Goal: Find specific page/section: Find specific page/section

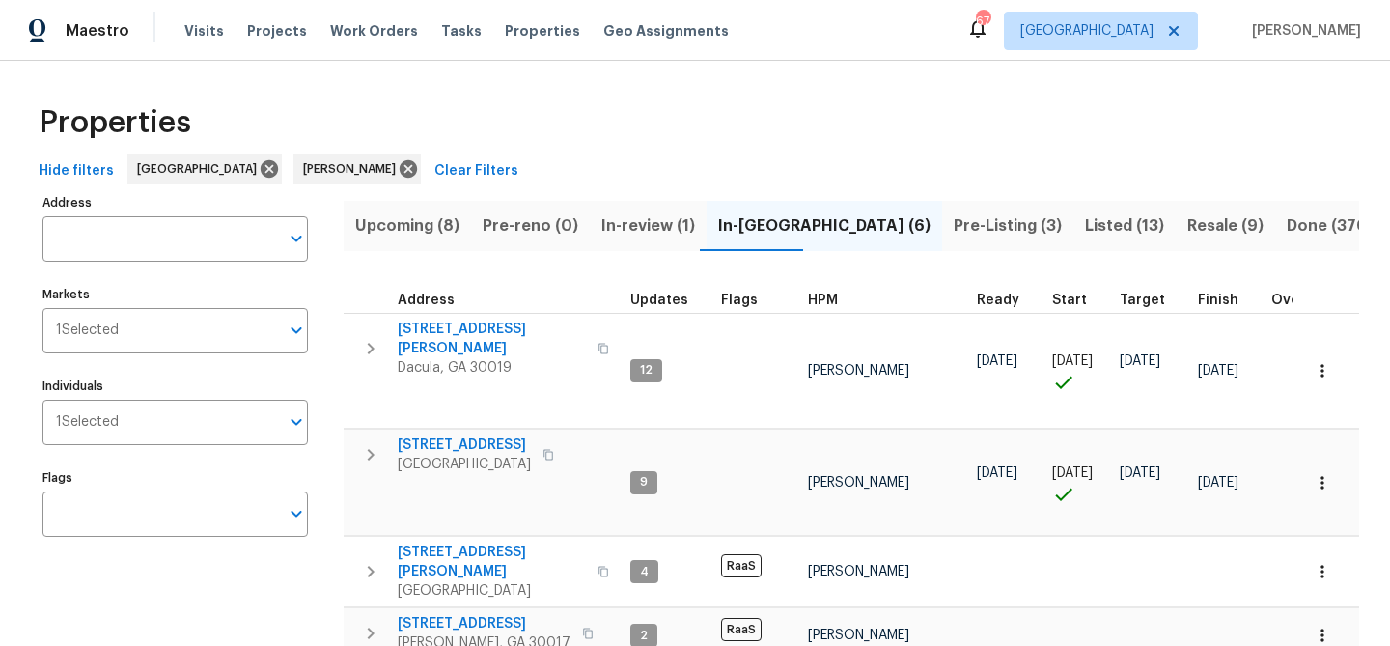
scroll to position [231, 0]
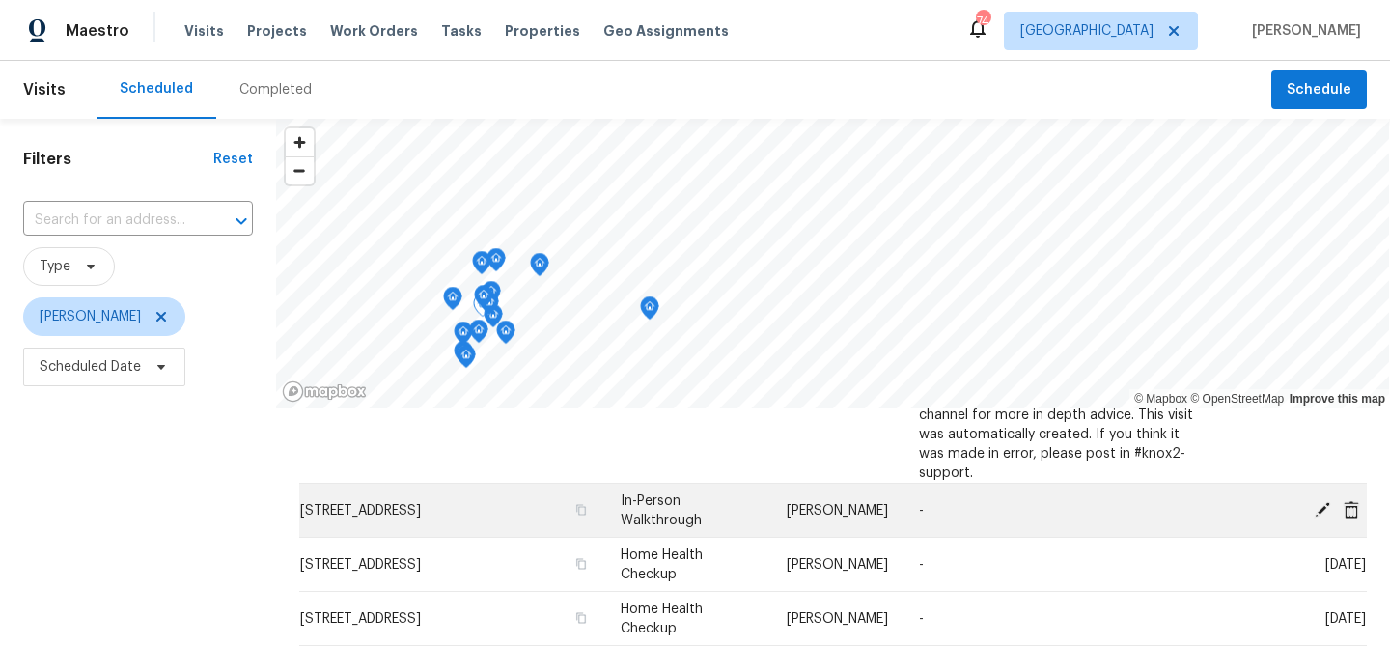
scroll to position [271, 0]
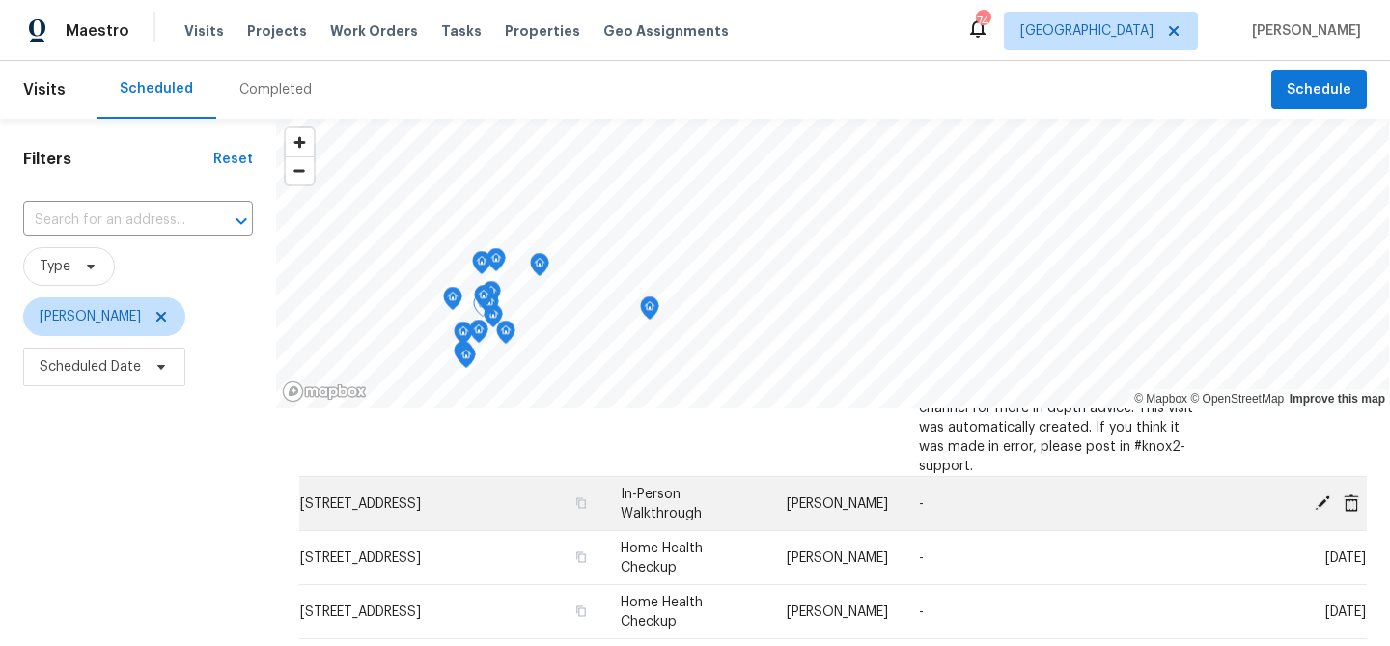
click at [494, 485] on td "1160 Creekwood Cv, Lawrenceville, GA 30046" at bounding box center [452, 504] width 306 height 54
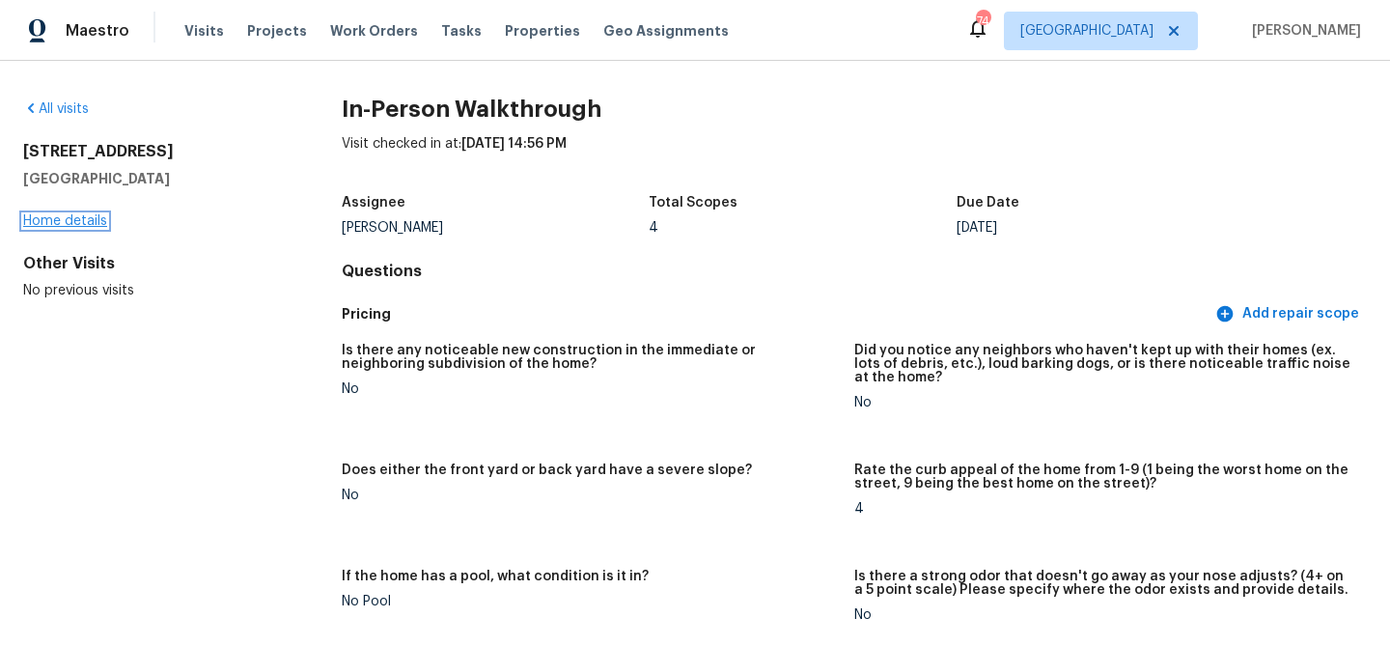
click at [71, 224] on link "Home details" at bounding box center [65, 221] width 84 height 14
